Goal: Transaction & Acquisition: Purchase product/service

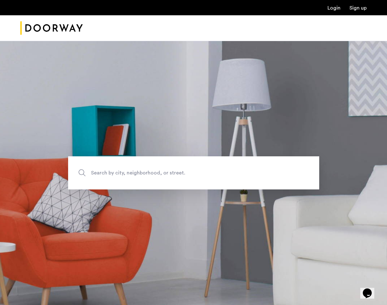
click at [336, 7] on link "Login" at bounding box center [334, 7] width 13 height 5
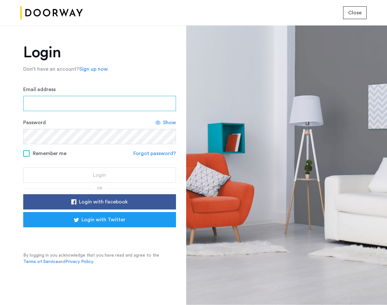
click at [50, 107] on input "Email address" at bounding box center [99, 103] width 153 height 15
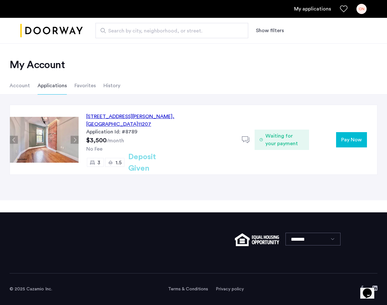
click at [347, 141] on button "Pay Now" at bounding box center [351, 139] width 31 height 15
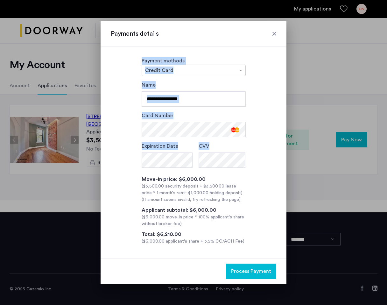
drag, startPoint x: 252, startPoint y: 33, endPoint x: 258, endPoint y: 171, distance: 137.4
click at [259, 171] on div "**********" at bounding box center [194, 152] width 186 height 263
click at [258, 171] on div "**********" at bounding box center [194, 163] width 166 height 164
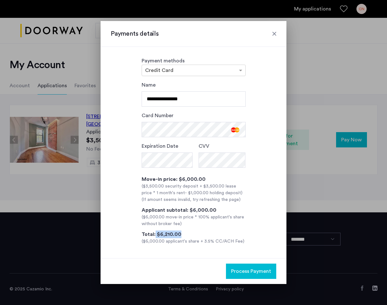
drag, startPoint x: 155, startPoint y: 235, endPoint x: 185, endPoint y: 231, distance: 30.2
click at [185, 231] on div "Total: $6,210.00 ($6,000.00 applicant's share + 3.5% CC/ACH Fee)" at bounding box center [194, 238] width 104 height 14
drag, startPoint x: 170, startPoint y: 98, endPoint x: 117, endPoint y: 97, distance: 52.9
click at [117, 97] on div "**********" at bounding box center [194, 163] width 166 height 164
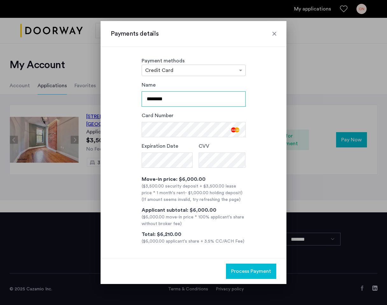
click at [180, 99] on input "********" at bounding box center [194, 98] width 104 height 15
type input "**********"
click at [259, 77] on div "**********" at bounding box center [194, 153] width 186 height 212
click at [256, 271] on span "Process Payment" at bounding box center [251, 272] width 40 height 8
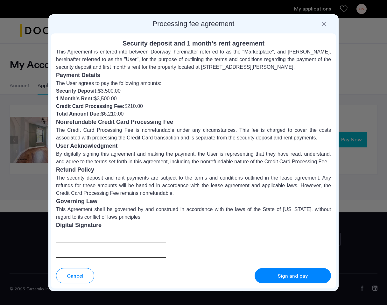
click at [84, 240] on div at bounding box center [111, 244] width 110 height 28
click at [87, 222] on h3 "Digital Signature" at bounding box center [193, 225] width 275 height 9
click at [292, 274] on span "Sign and pay" at bounding box center [293, 276] width 30 height 8
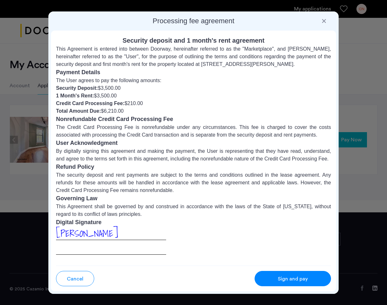
click at [300, 281] on span "Sign and pay" at bounding box center [293, 279] width 30 height 8
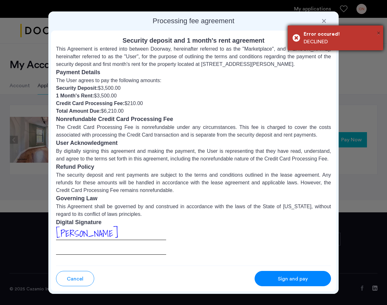
click at [378, 32] on span "×" at bounding box center [379, 33] width 4 height 6
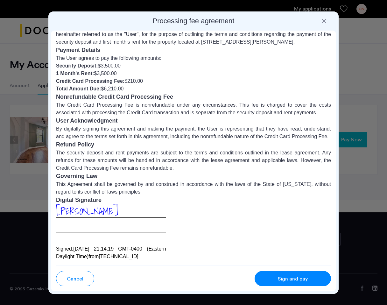
scroll to position [22, 0]
click at [325, 23] on div at bounding box center [324, 21] width 6 height 6
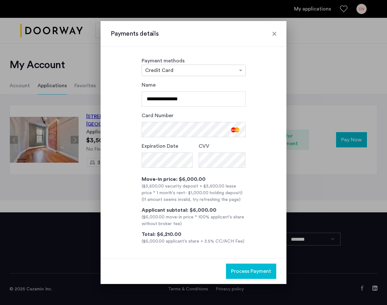
click at [260, 271] on span "Process Payment" at bounding box center [251, 272] width 40 height 8
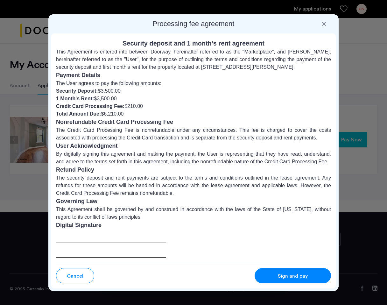
click at [281, 278] on span "Sign and pay" at bounding box center [293, 276] width 30 height 8
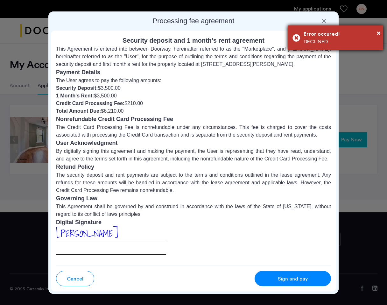
click at [382, 33] on div "× Error occured! DECLINED" at bounding box center [336, 37] width 96 height 25
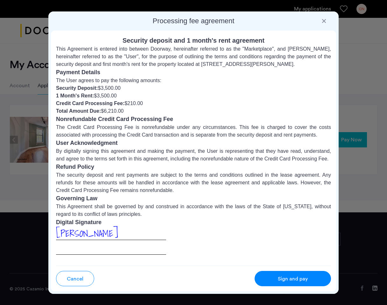
click at [322, 20] on div at bounding box center [324, 21] width 6 height 6
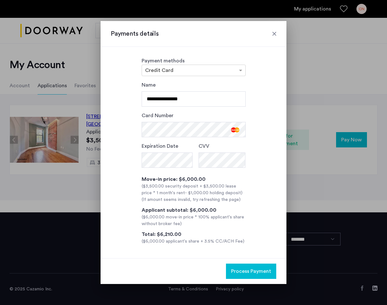
click at [260, 275] on button "Process Payment" at bounding box center [251, 271] width 50 height 15
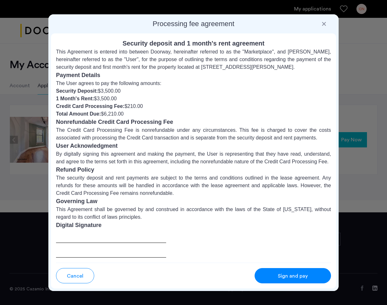
click at [282, 278] on span "Sign and pay" at bounding box center [293, 276] width 30 height 8
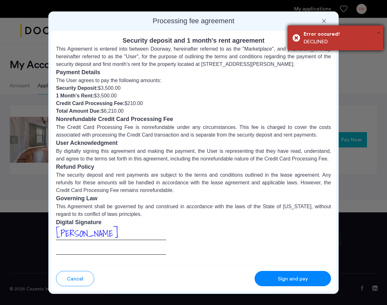
click at [380, 30] on span "×" at bounding box center [379, 33] width 4 height 6
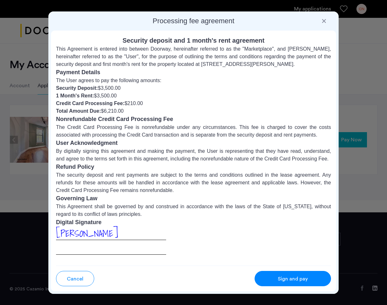
click at [325, 22] on div at bounding box center [324, 21] width 6 height 6
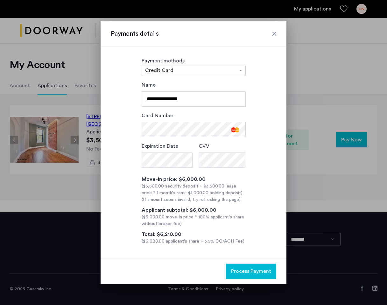
click at [275, 33] on div at bounding box center [274, 34] width 6 height 6
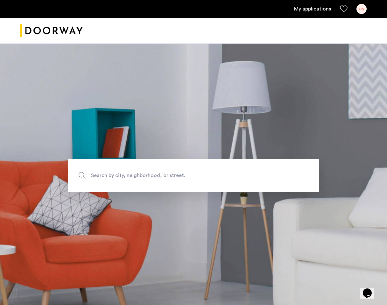
click at [325, 11] on link "My applications" at bounding box center [312, 9] width 37 height 8
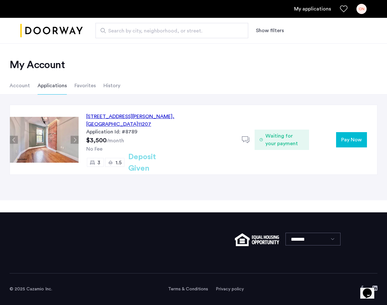
click at [350, 140] on button "Pay Now" at bounding box center [351, 139] width 31 height 15
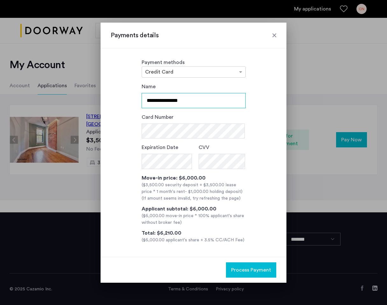
drag, startPoint x: 212, startPoint y: 99, endPoint x: 83, endPoint y: 99, distance: 128.4
click at [83, 99] on div "**********" at bounding box center [193, 152] width 387 height 305
click at [250, 122] on div "**********" at bounding box center [194, 163] width 166 height 161
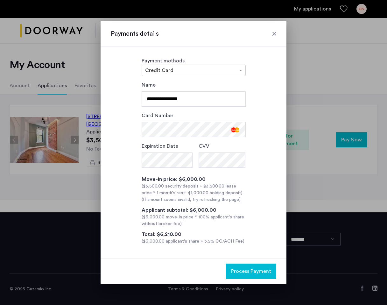
click at [227, 169] on div "CVV" at bounding box center [222, 156] width 47 height 28
click at [236, 204] on div "Move-in price: $6,000.00 ($3,500.00 security deposit + $3,500.00 lease price * …" at bounding box center [194, 210] width 104 height 69
click at [258, 271] on span "Process Payment" at bounding box center [251, 272] width 40 height 8
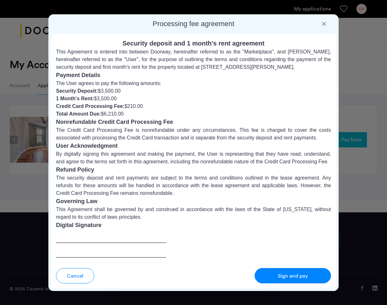
click at [295, 274] on span "Sign and pay" at bounding box center [293, 276] width 30 height 8
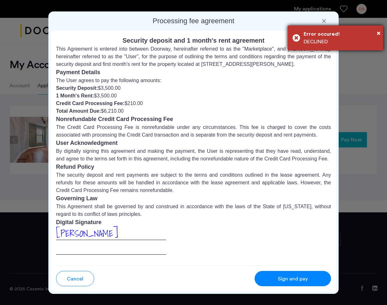
click at [381, 33] on div "× Error occured! DECLINED" at bounding box center [336, 37] width 96 height 25
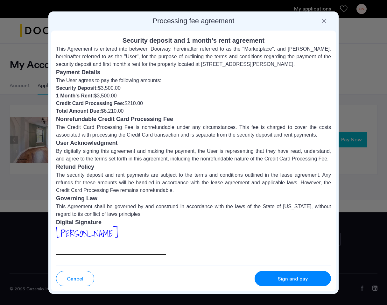
click at [325, 20] on div at bounding box center [324, 21] width 6 height 6
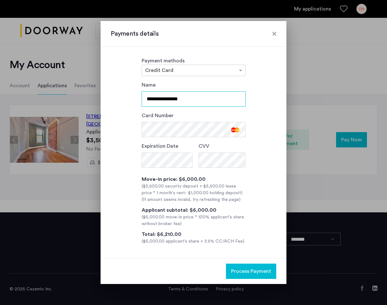
drag, startPoint x: 206, startPoint y: 99, endPoint x: 78, endPoint y: 84, distance: 128.6
click at [78, 84] on div "**********" at bounding box center [193, 152] width 387 height 305
type input "*"
type input "**********"
click at [253, 131] on div "**********" at bounding box center [194, 163] width 166 height 164
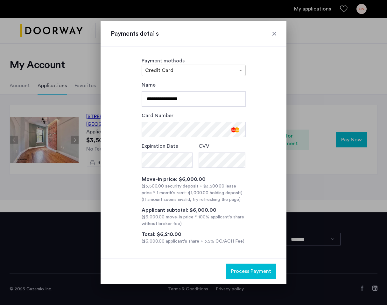
click at [248, 269] on span "Process Payment" at bounding box center [251, 272] width 40 height 8
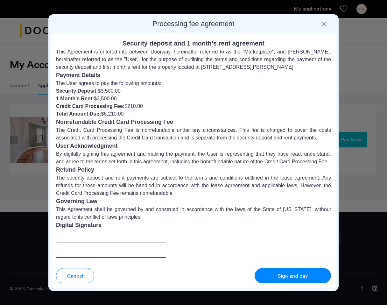
click at [293, 280] on span "Sign and pay" at bounding box center [293, 276] width 30 height 8
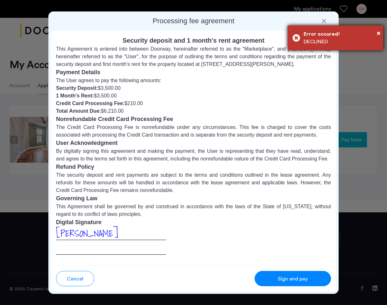
click at [376, 34] on div "Error occured!" at bounding box center [341, 34] width 75 height 8
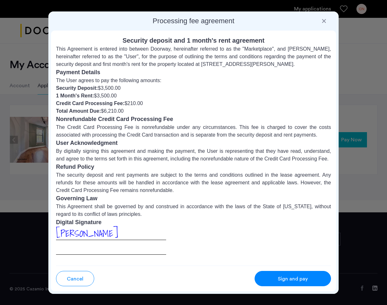
click at [323, 17] on h2 "Processing fee agreement" at bounding box center [193, 21] width 285 height 9
click at [325, 20] on div at bounding box center [324, 21] width 6 height 6
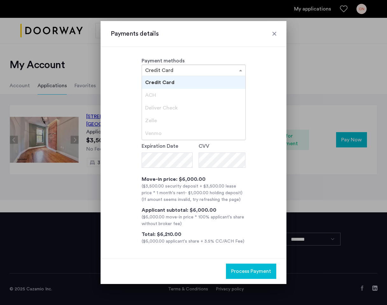
click at [234, 68] on div at bounding box center [194, 71] width 104 height 8
click at [270, 86] on div "**********" at bounding box center [194, 163] width 166 height 164
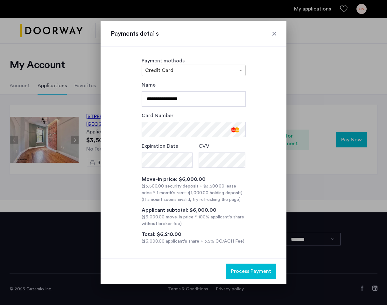
click at [204, 76] on div "**********" at bounding box center [194, 153] width 186 height 212
click at [205, 75] on div "× Credit Card" at bounding box center [194, 70] width 104 height 11
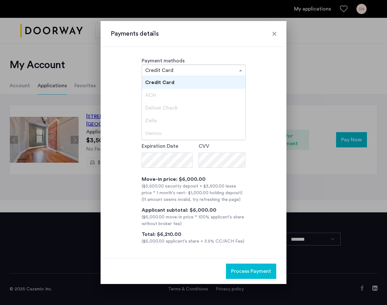
click at [194, 120] on div "Zelle" at bounding box center [194, 120] width 104 height 13
click at [202, 84] on div "Credit Card" at bounding box center [194, 82] width 104 height 13
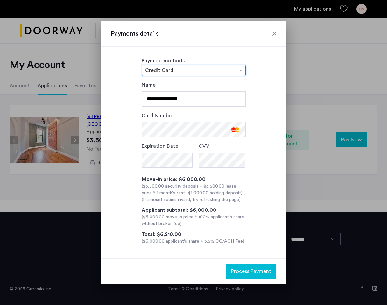
click at [233, 71] on div at bounding box center [194, 71] width 104 height 8
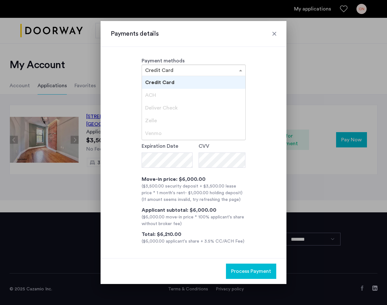
click at [233, 71] on div at bounding box center [194, 71] width 104 height 8
click at [236, 272] on span "Process Payment" at bounding box center [251, 272] width 40 height 8
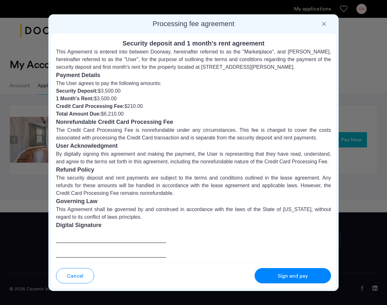
click at [109, 244] on div at bounding box center [111, 244] width 110 height 28
click at [105, 232] on div at bounding box center [111, 244] width 110 height 28
click at [97, 238] on div at bounding box center [111, 244] width 110 height 28
drag, startPoint x: 97, startPoint y: 238, endPoint x: 92, endPoint y: 245, distance: 8.0
click at [97, 239] on div at bounding box center [111, 244] width 110 height 28
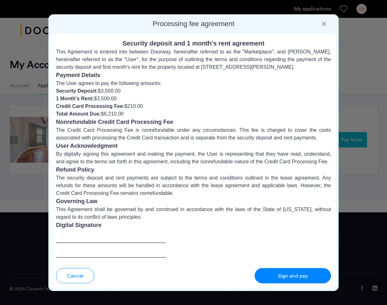
click at [90, 249] on div at bounding box center [111, 244] width 110 height 28
click at [108, 255] on div at bounding box center [111, 244] width 110 height 28
drag, startPoint x: 95, startPoint y: 227, endPoint x: 95, endPoint y: 244, distance: 16.6
click at [95, 244] on section "Digital Signature" at bounding box center [193, 239] width 275 height 37
click at [95, 244] on div at bounding box center [111, 244] width 110 height 28
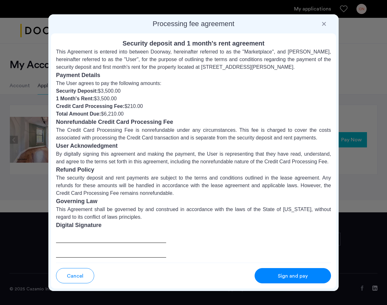
click at [95, 244] on div at bounding box center [111, 244] width 110 height 28
drag, startPoint x: 96, startPoint y: 236, endPoint x: 132, endPoint y: 228, distance: 36.9
click at [131, 228] on section "Digital Signature" at bounding box center [193, 239] width 275 height 37
click at [132, 228] on h3 "Digital Signature" at bounding box center [193, 225] width 275 height 9
click at [105, 240] on div at bounding box center [111, 244] width 110 height 28
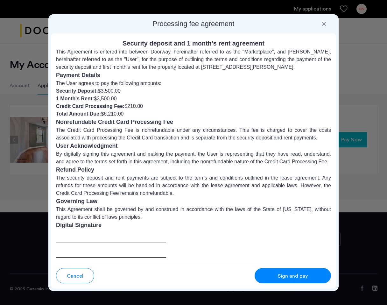
drag, startPoint x: 105, startPoint y: 240, endPoint x: 90, endPoint y: 238, distance: 15.1
click at [90, 240] on div at bounding box center [111, 244] width 110 height 28
click at [90, 238] on div at bounding box center [111, 244] width 110 height 28
click at [81, 266] on div "Cancel Sign and pay" at bounding box center [193, 273] width 275 height 21
click at [98, 253] on div at bounding box center [111, 244] width 110 height 28
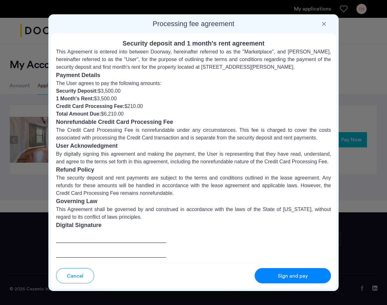
click at [68, 221] on h3 "Digital Signature" at bounding box center [193, 225] width 275 height 9
click at [74, 225] on h3 "Digital Signature" at bounding box center [193, 225] width 275 height 9
click at [262, 273] on button "Sign and pay" at bounding box center [293, 275] width 76 height 15
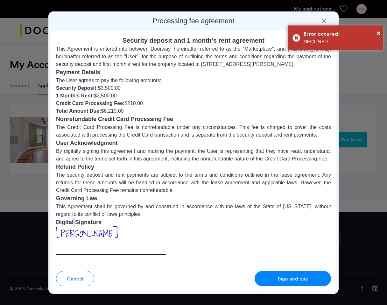
click at [77, 280] on span "Cancel" at bounding box center [75, 279] width 17 height 8
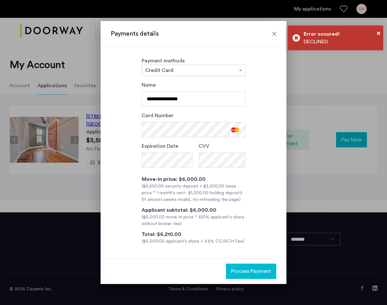
click at [277, 33] on div at bounding box center [274, 34] width 6 height 6
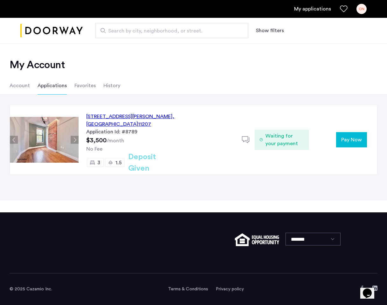
click at [315, 8] on link "My applications" at bounding box center [312, 9] width 37 height 8
click at [361, 9] on div "CN" at bounding box center [362, 9] width 10 height 10
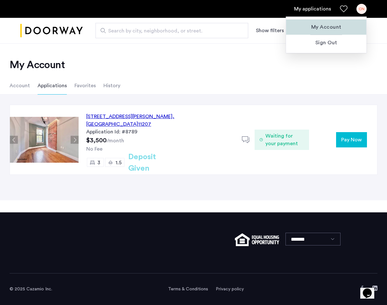
click at [325, 27] on span "My Account" at bounding box center [327, 27] width 70 height 8
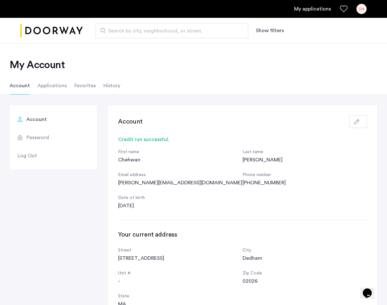
click at [357, 118] on button "button" at bounding box center [358, 121] width 18 height 13
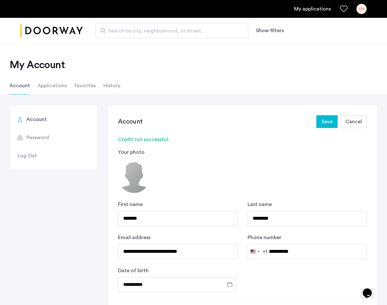
click at [355, 118] on span "Cancel" at bounding box center [354, 122] width 17 height 8
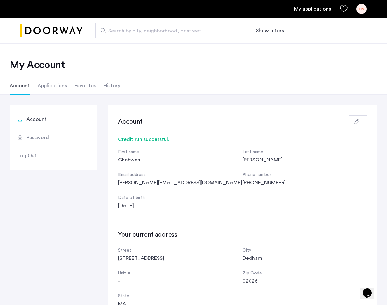
click at [308, 7] on link "My applications" at bounding box center [312, 9] width 37 height 8
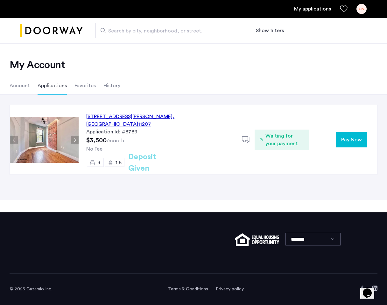
click at [357, 139] on button "Pay Now" at bounding box center [351, 139] width 31 height 15
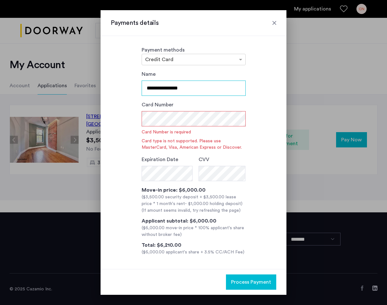
drag, startPoint x: 169, startPoint y: 102, endPoint x: 137, endPoint y: 100, distance: 32.9
click at [137, 100] on div "**********" at bounding box center [194, 162] width 166 height 185
drag, startPoint x: 170, startPoint y: 89, endPoint x: 144, endPoint y: 82, distance: 26.5
click at [144, 82] on input "**********" at bounding box center [194, 88] width 104 height 15
click at [181, 89] on input "********" at bounding box center [194, 88] width 104 height 15
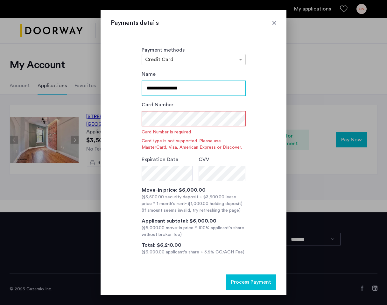
type input "**********"
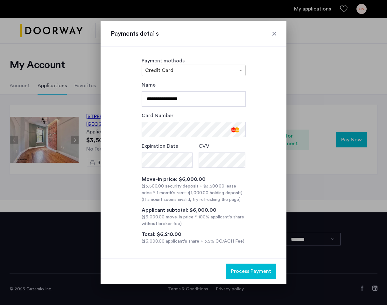
click at [261, 273] on span "Process Payment" at bounding box center [251, 272] width 40 height 8
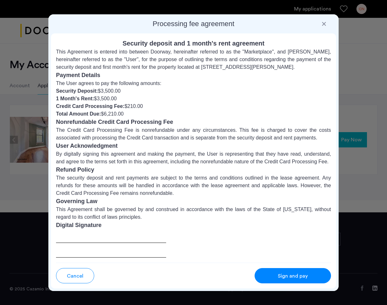
click at [288, 278] on span "Sign and pay" at bounding box center [293, 276] width 30 height 8
